Goal: Find specific page/section: Find specific page/section

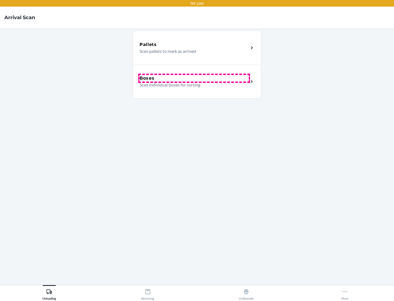
click at [194, 78] on div "Boxes" at bounding box center [194, 78] width 109 height 7
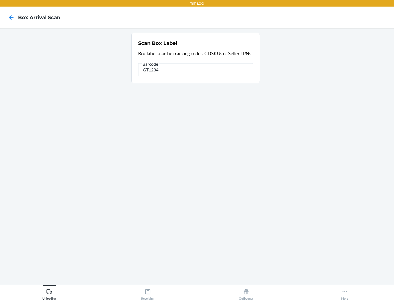
type input "GT1234"
